Goal: Book appointment/travel/reservation

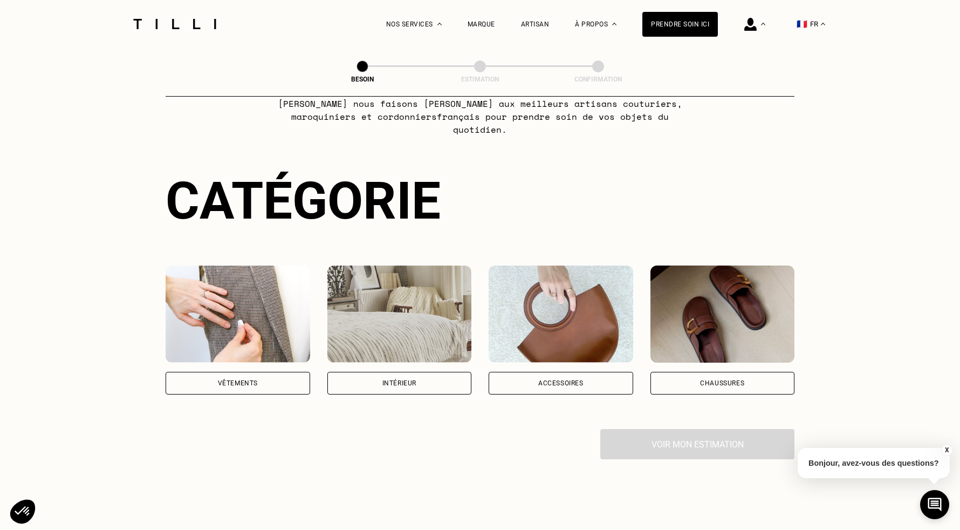
scroll to position [57, 0]
click at [242, 374] on div "Vêtements" at bounding box center [238, 382] width 145 height 23
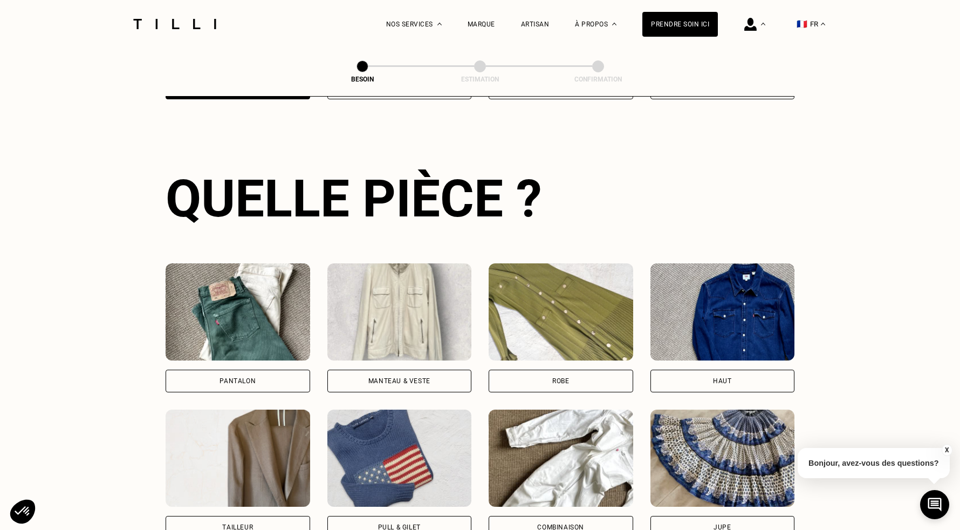
scroll to position [388, 0]
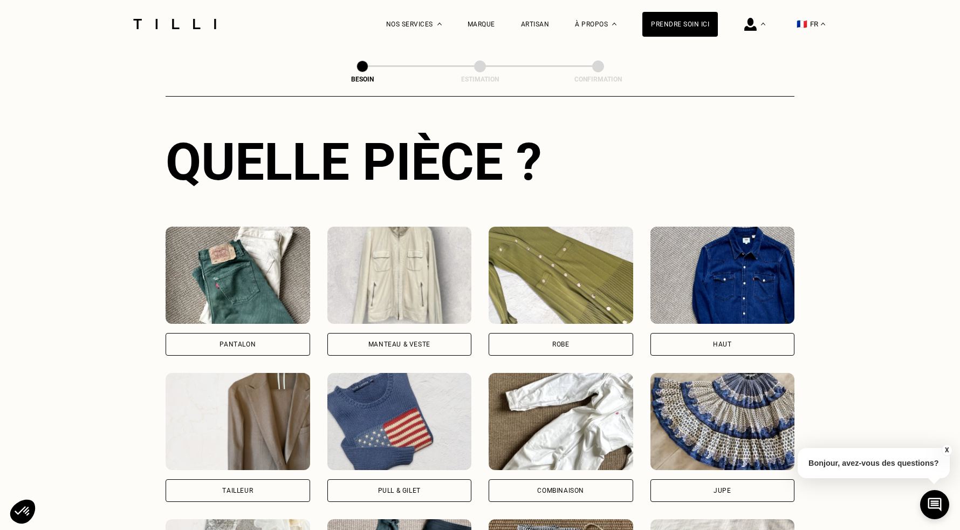
click at [233, 341] on div "Pantalon" at bounding box center [238, 344] width 36 height 6
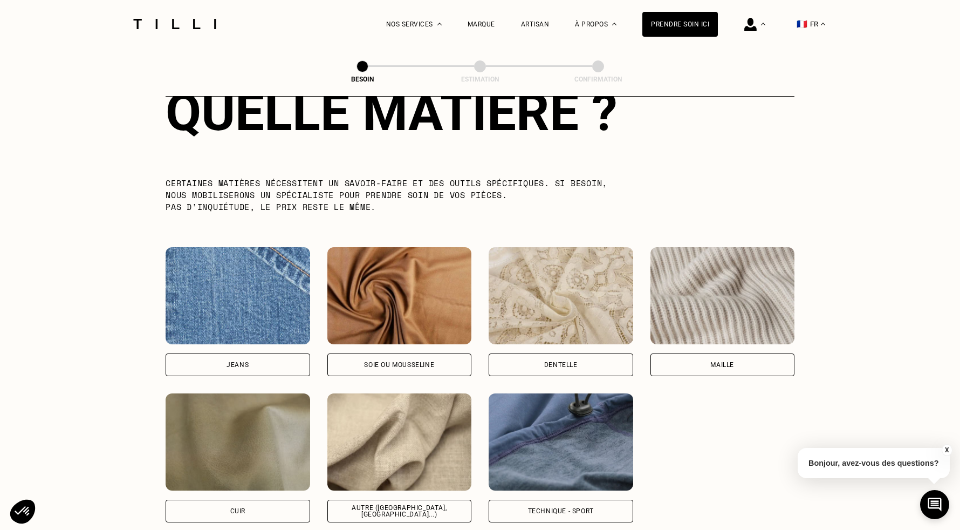
click at [269, 353] on div "Jeans" at bounding box center [238, 364] width 145 height 23
select select "FR"
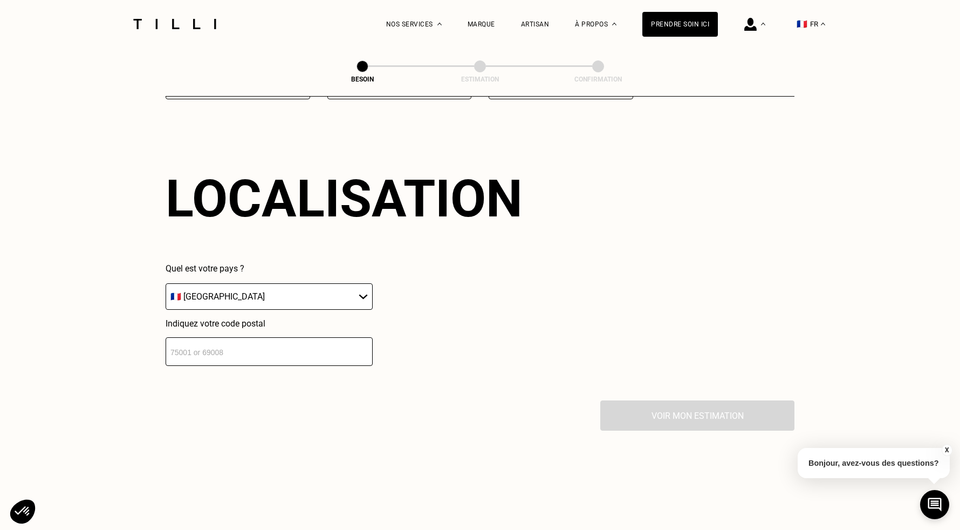
click at [271, 342] on input "number" at bounding box center [269, 351] width 207 height 29
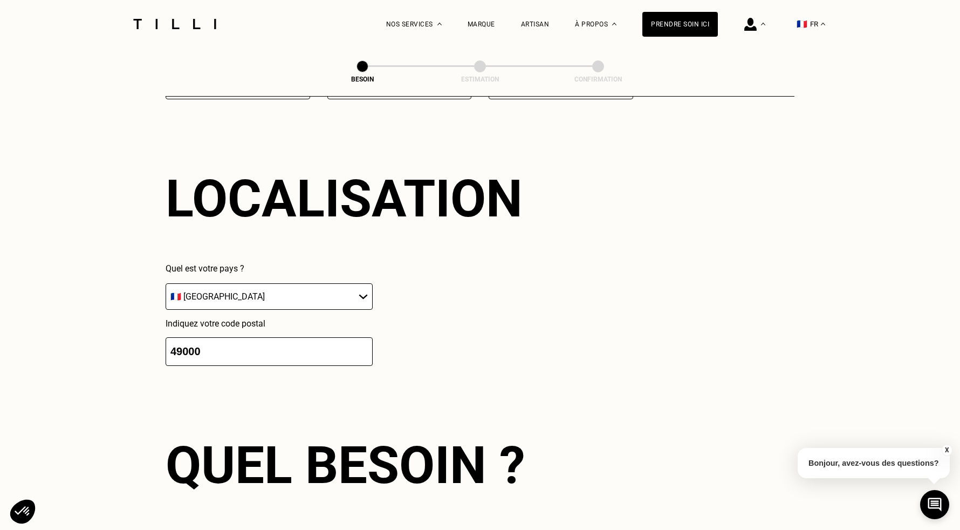
scroll to position [1716, 0]
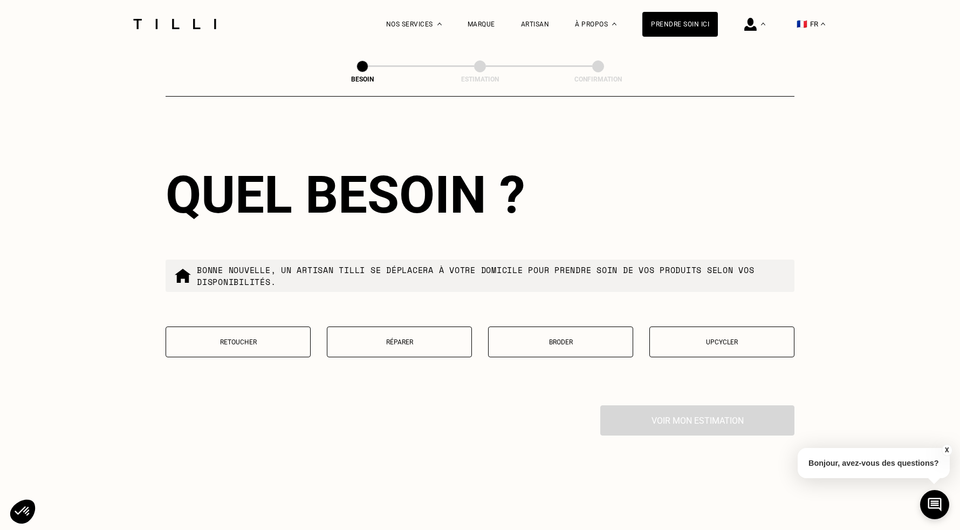
type input "49000"
click at [261, 338] on p "Retoucher" at bounding box center [238, 342] width 133 height 8
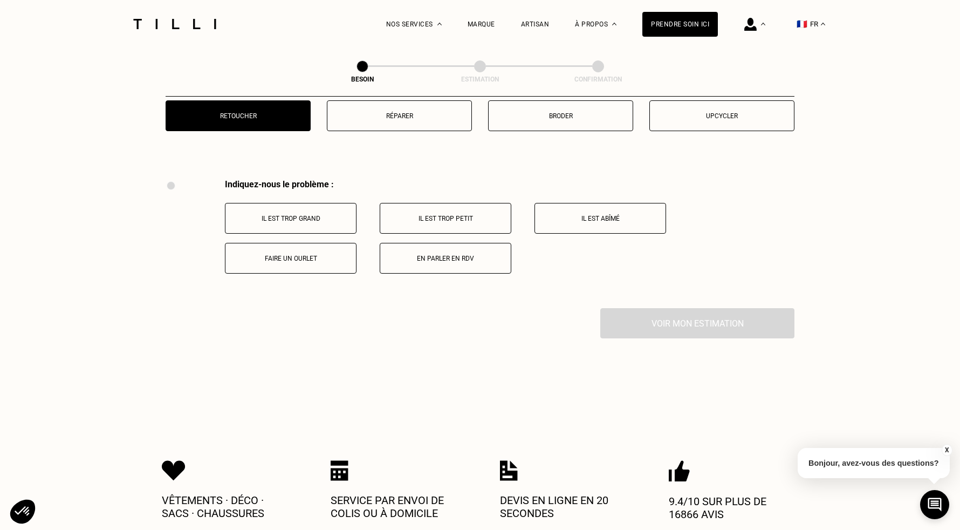
scroll to position [1991, 0]
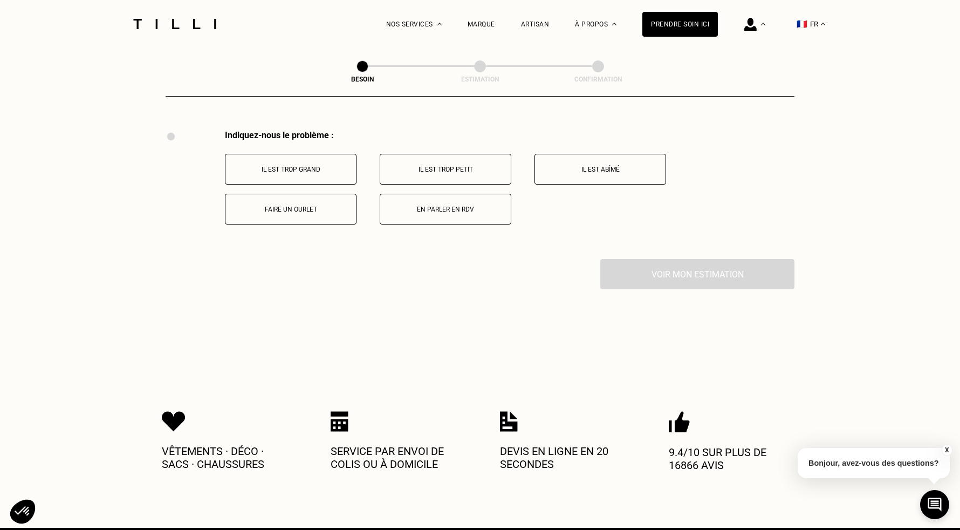
click at [319, 206] on p "Faire un ourlet" at bounding box center [291, 210] width 120 height 8
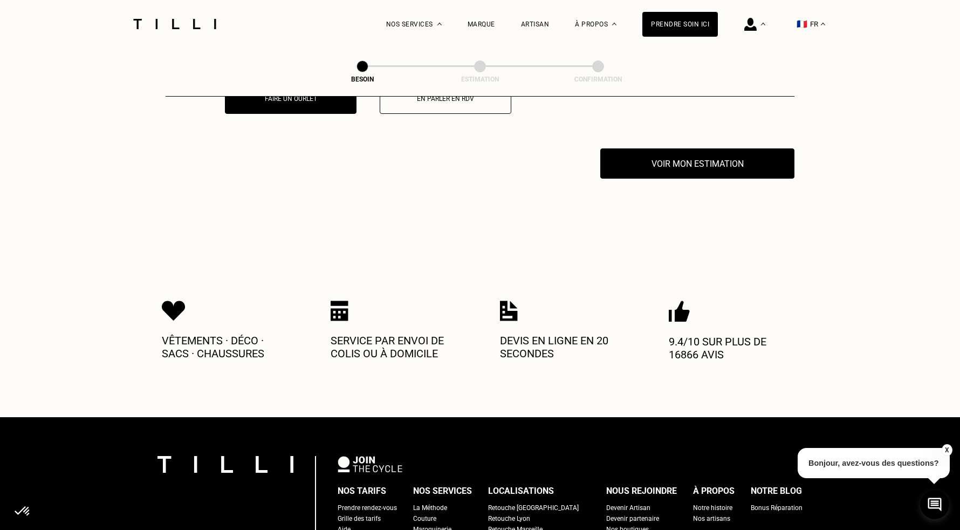
scroll to position [2120, 0]
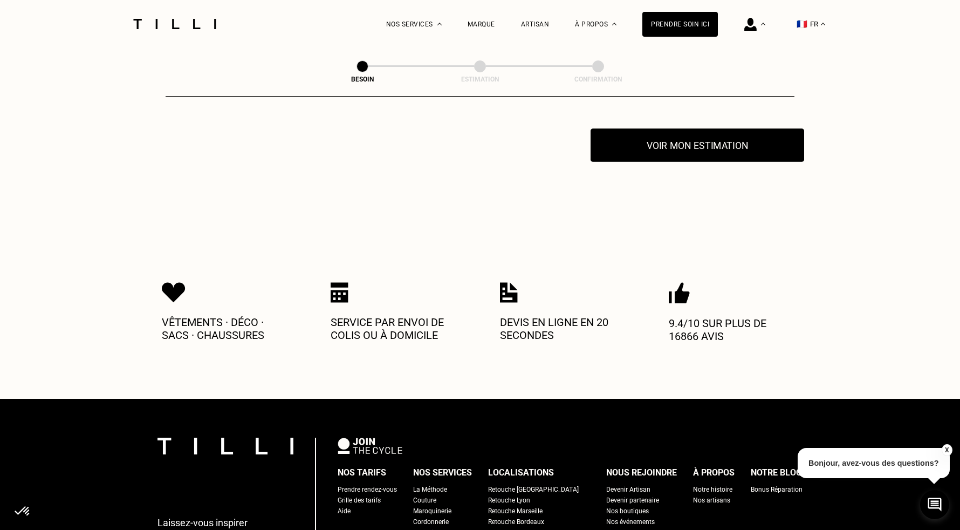
click at [670, 143] on button "Voir mon estimation" at bounding box center [698, 144] width 214 height 33
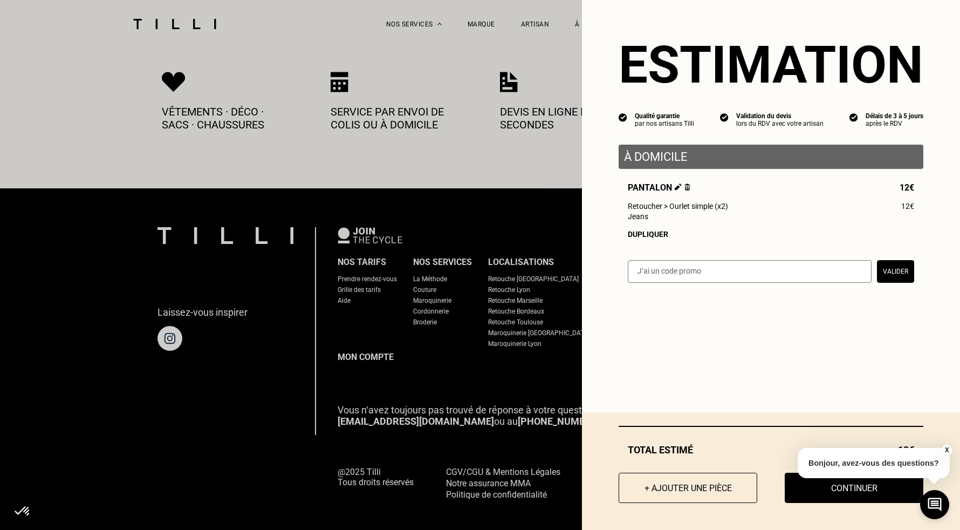
scroll to position [2330, 0]
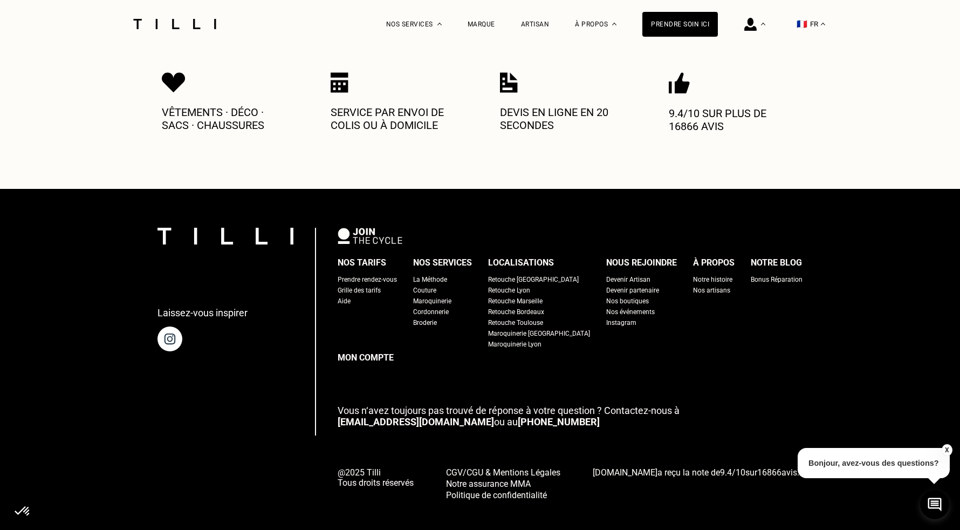
drag, startPoint x: 943, startPoint y: 450, endPoint x: 936, endPoint y: 455, distance: 8.5
click at [943, 450] on button "X" at bounding box center [946, 450] width 11 height 12
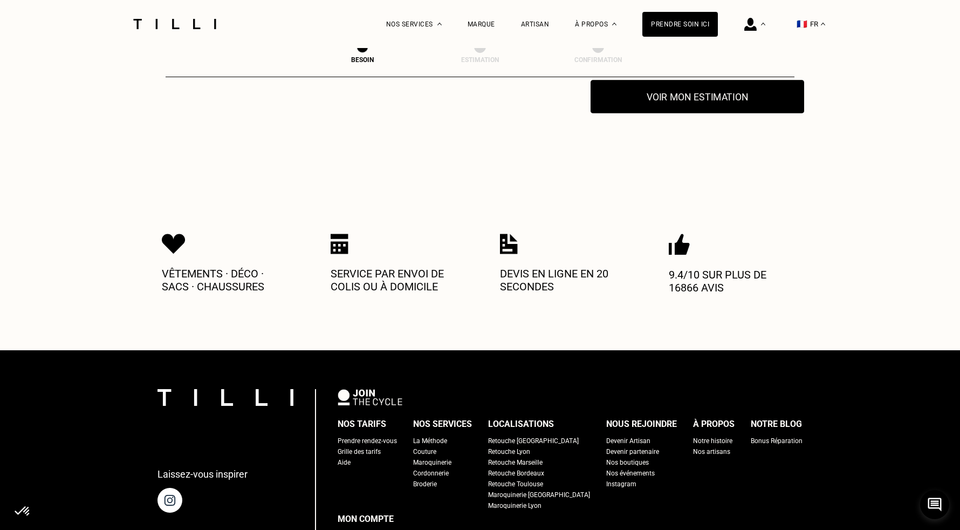
scroll to position [2170, 0]
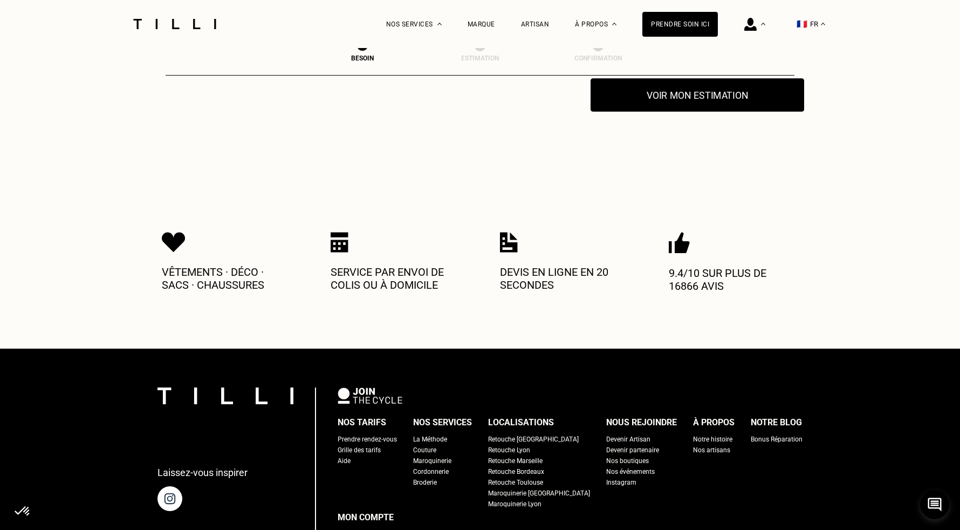
click at [699, 93] on button "Voir mon estimation" at bounding box center [698, 94] width 214 height 33
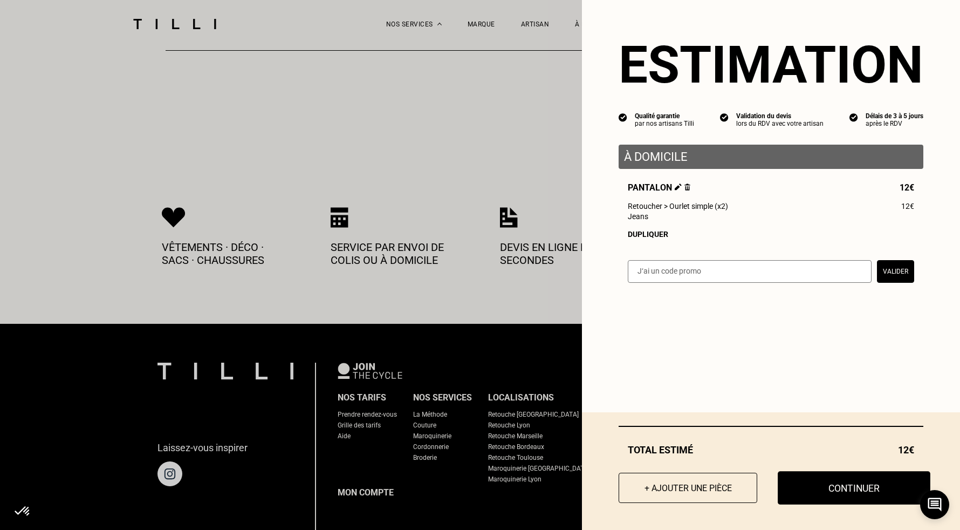
click at [848, 490] on button "Continuer" at bounding box center [854, 487] width 153 height 33
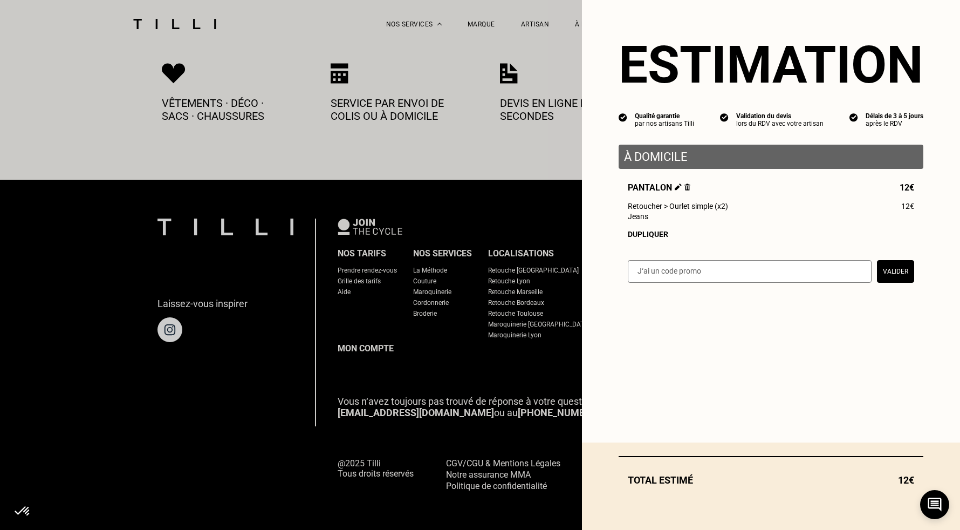
scroll to position [561, 0]
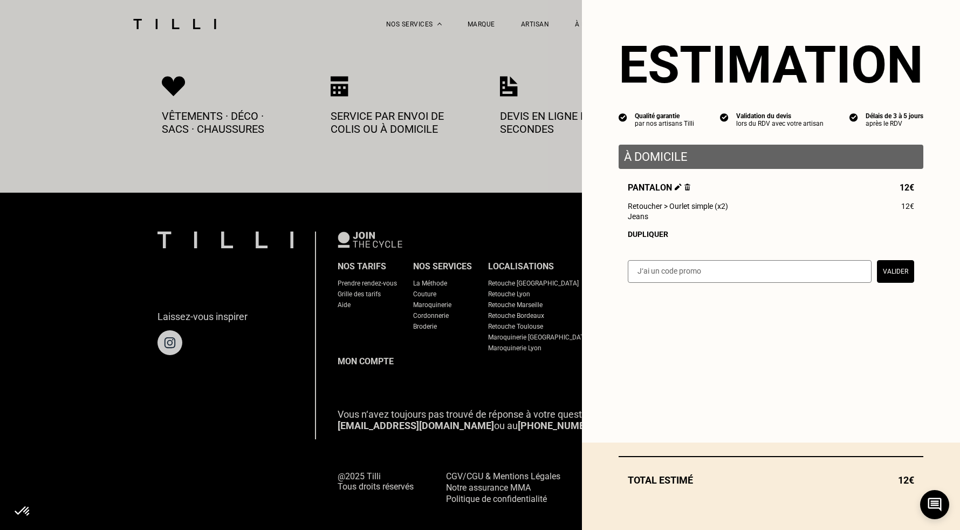
select select "FR"
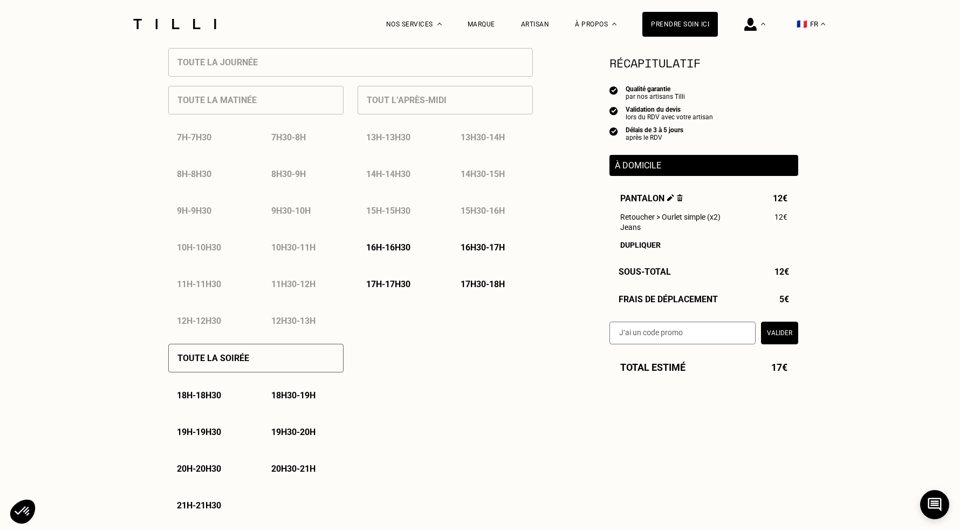
scroll to position [503, 0]
click at [785, 330] on button "Valider" at bounding box center [779, 333] width 37 height 23
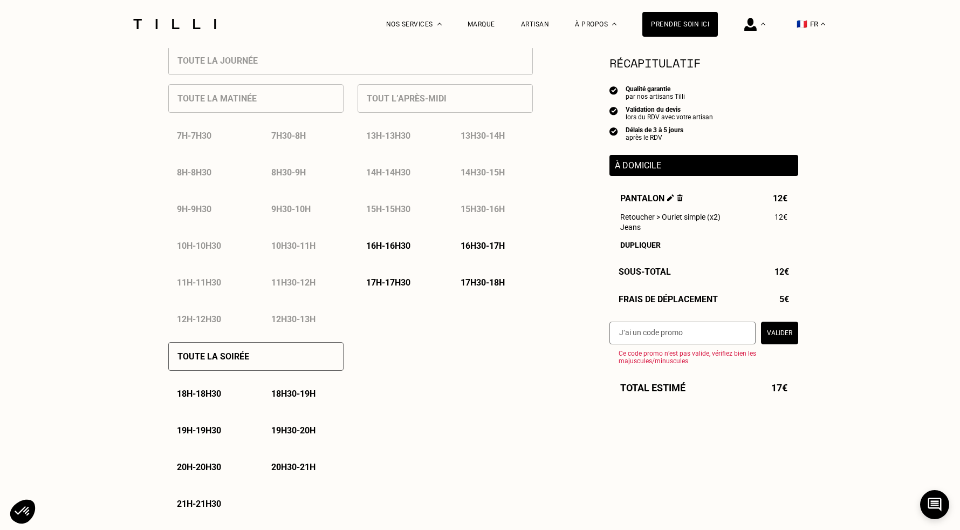
click at [713, 333] on input "text" at bounding box center [683, 333] width 146 height 23
click at [857, 331] on div "Besoin Estimation Confirmation Estimation Récapitulatif Qualité garantie par no…" at bounding box center [480, 432] width 960 height 1774
click at [788, 334] on button "Valider" at bounding box center [779, 333] width 37 height 23
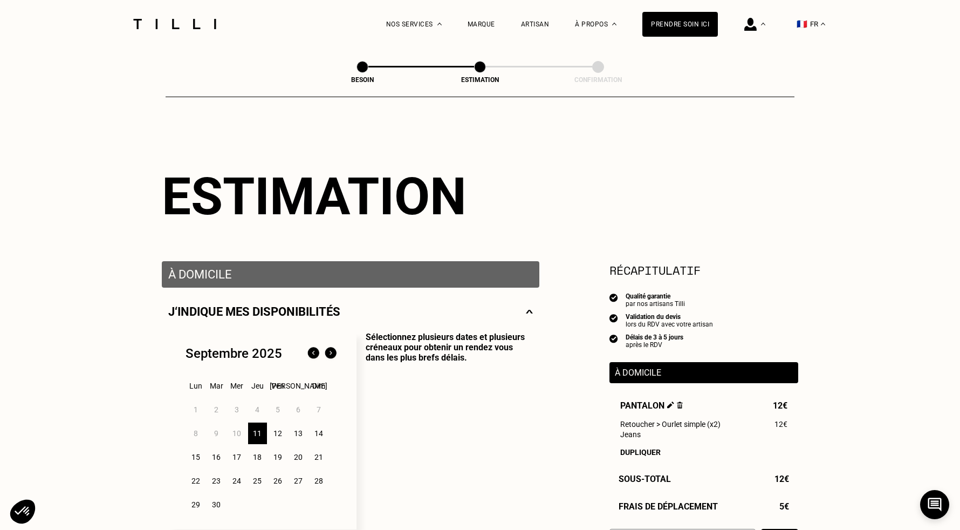
scroll to position [0, 0]
